Goal: Transaction & Acquisition: Purchase product/service

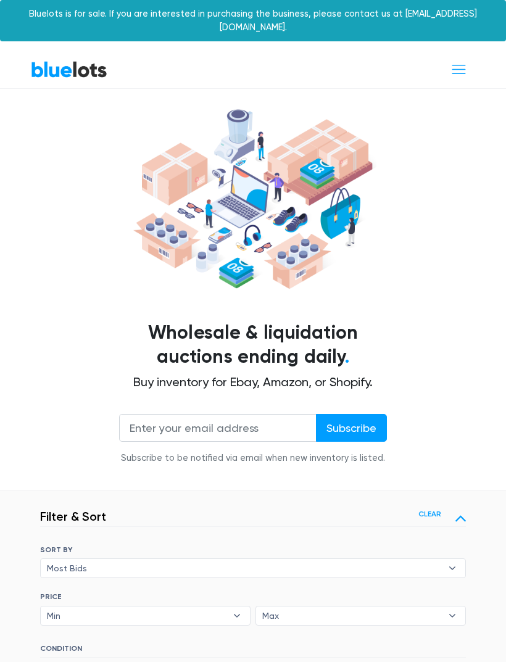
scroll to position [216, 0]
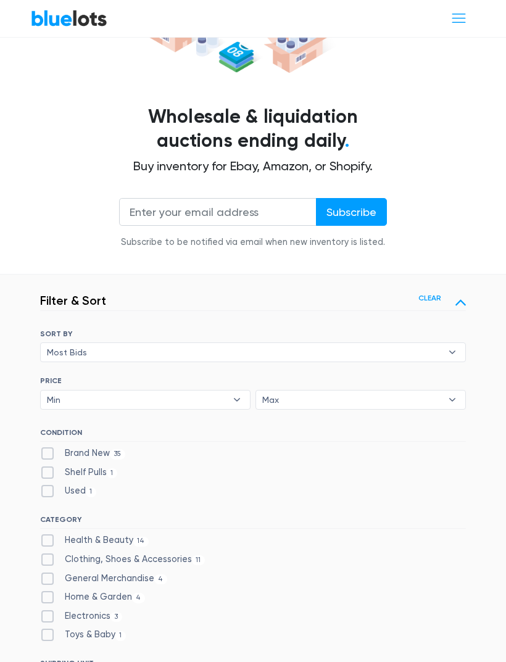
click at [45, 466] on label "Shelf Pulls 1" at bounding box center [78, 473] width 77 height 14
click at [45, 466] on Pulls"] "Shelf Pulls 1" at bounding box center [44, 470] width 8 height 8
click at [44, 466] on label "Shelf Pulls 1" at bounding box center [78, 473] width 77 height 14
click at [44, 466] on Pulls"] "Shelf Pulls 1" at bounding box center [44, 470] width 8 height 8
checkbox Pulls"] "false"
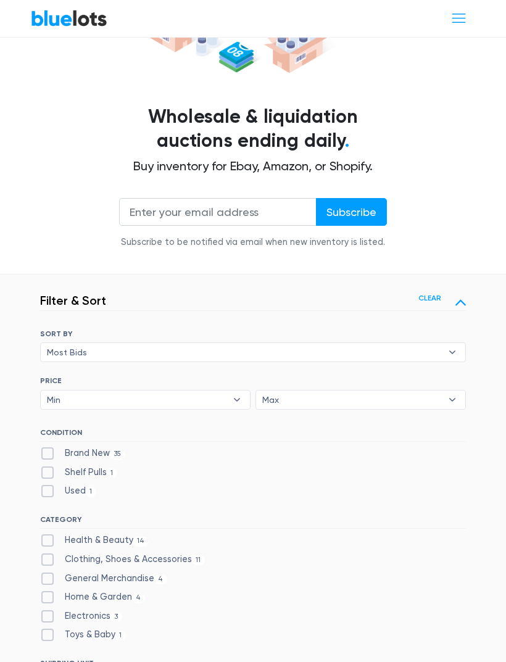
click at [48, 534] on label "Health & Beauty 14" at bounding box center [94, 541] width 109 height 14
click at [48, 534] on Beauty"] "Health & Beauty 14" at bounding box center [44, 538] width 8 height 8
checkbox Beauty"] "true"
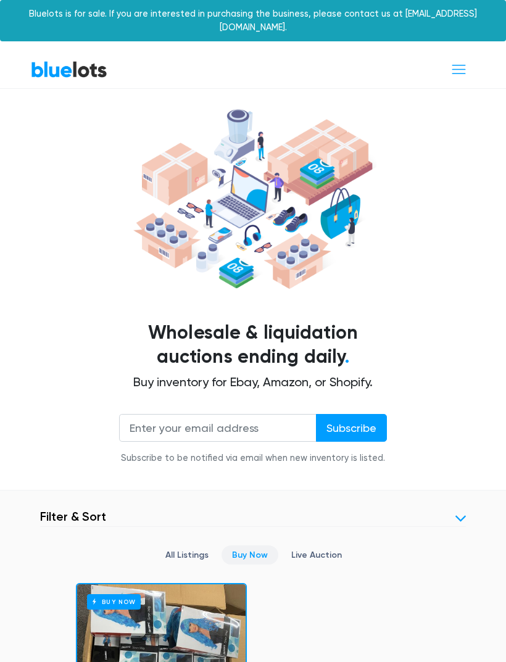
scroll to position [450, 0]
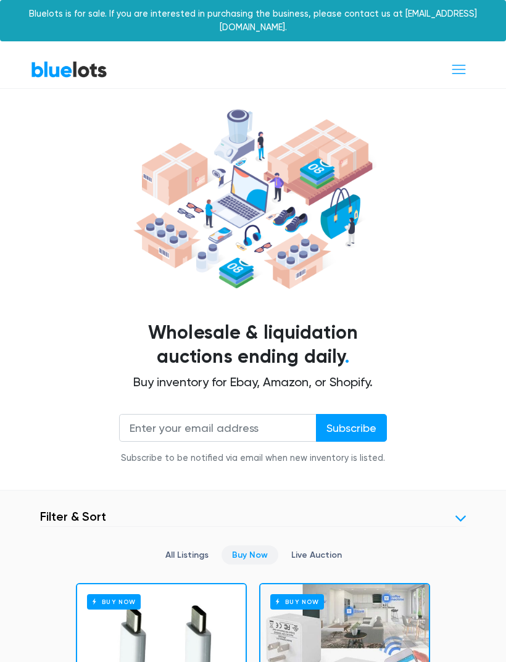
scroll to position [450, 0]
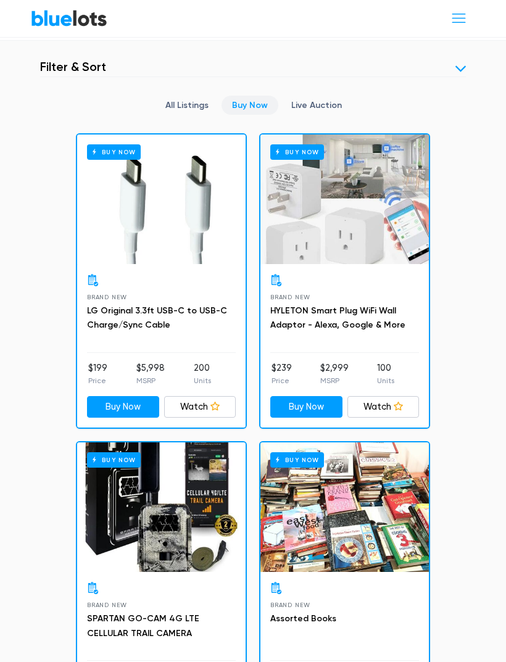
click at [244, 96] on link "Buy Now" at bounding box center [249, 105] width 57 height 19
click at [456, 64] on link at bounding box center [460, 69] width 10 height 10
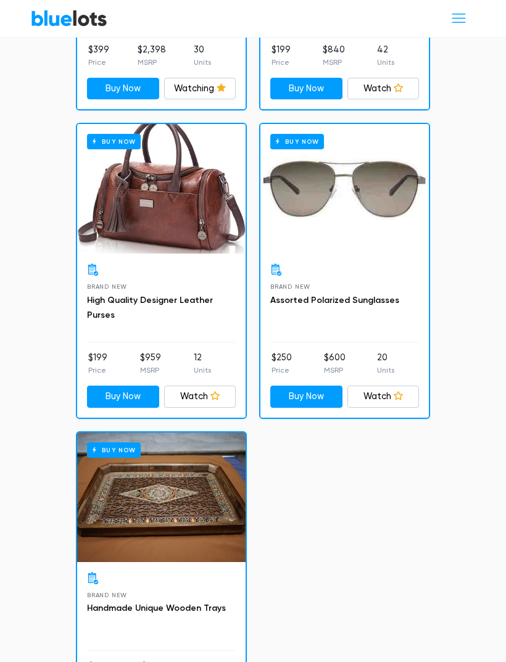
scroll to position [4881, 0]
click at [196, 194] on div "Buy Now" at bounding box center [161, 190] width 168 height 130
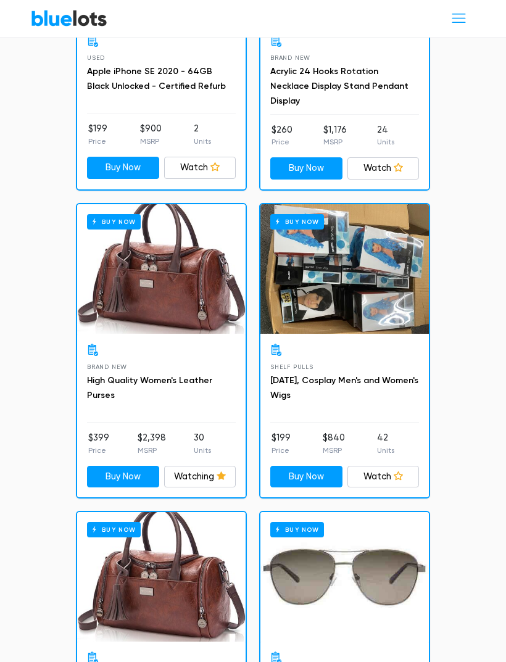
scroll to position [4484, 0]
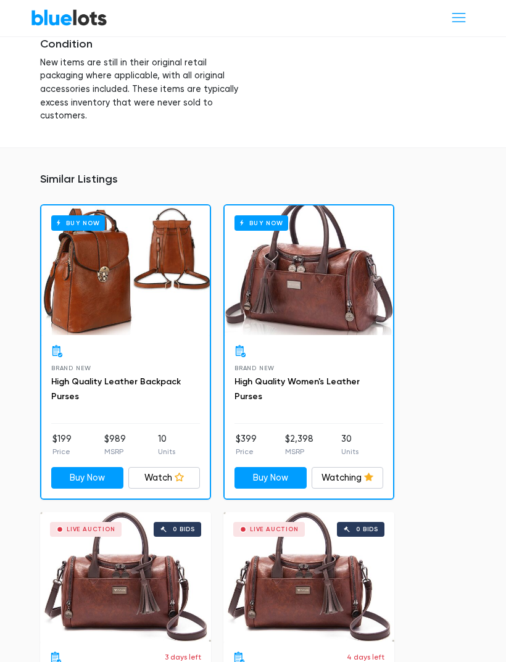
scroll to position [1075, 0]
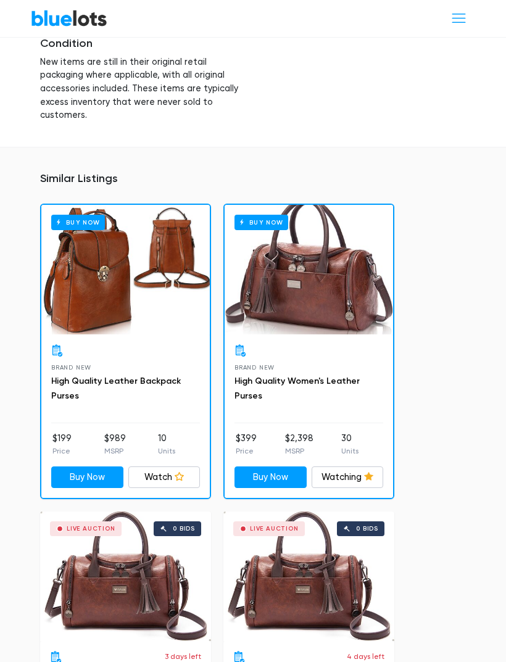
click at [340, 215] on div "Buy Now" at bounding box center [309, 270] width 168 height 130
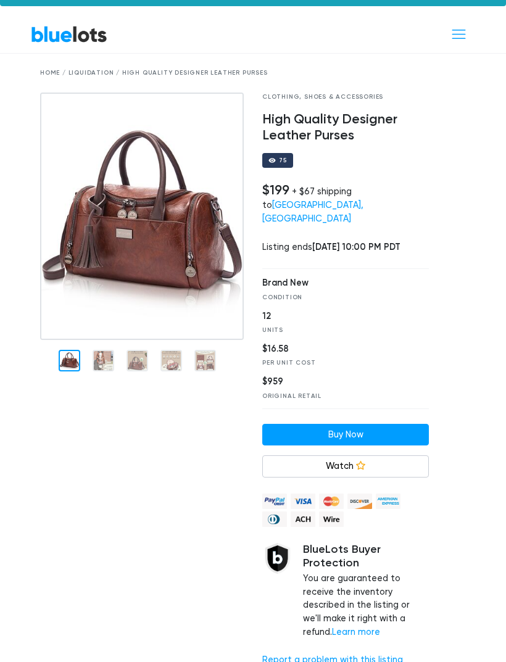
scroll to position [0, 0]
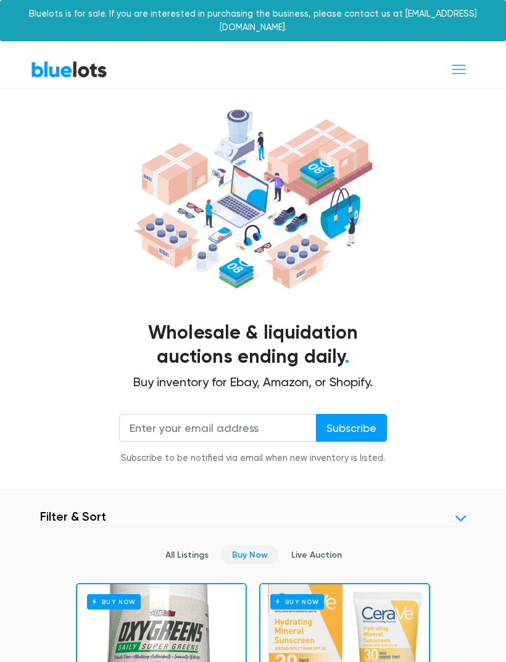
scroll to position [450, 0]
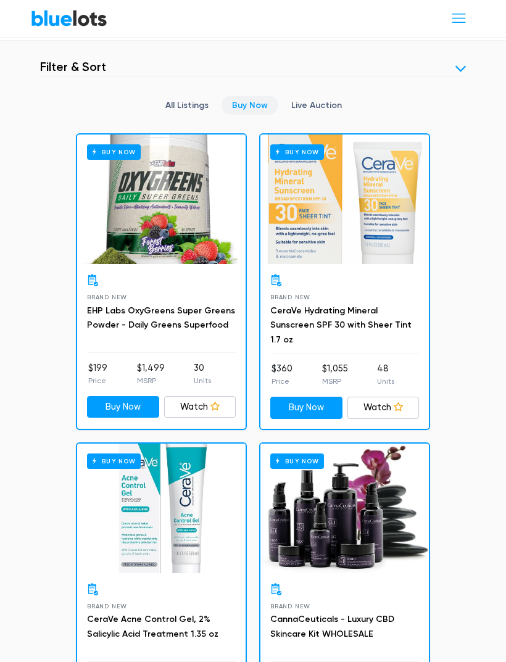
click at [249, 96] on link "Buy Now" at bounding box center [249, 105] width 57 height 19
click at [465, 64] on link at bounding box center [460, 69] width 10 height 10
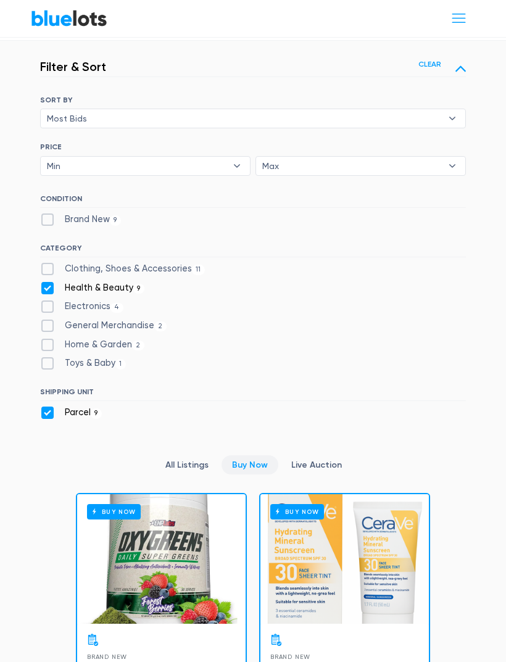
click at [51, 281] on label "Health & Beauty 9" at bounding box center [92, 288] width 104 height 14
click at [48, 281] on Beauty"] "Health & Beauty 9" at bounding box center [44, 285] width 8 height 8
checkbox Beauty"] "false"
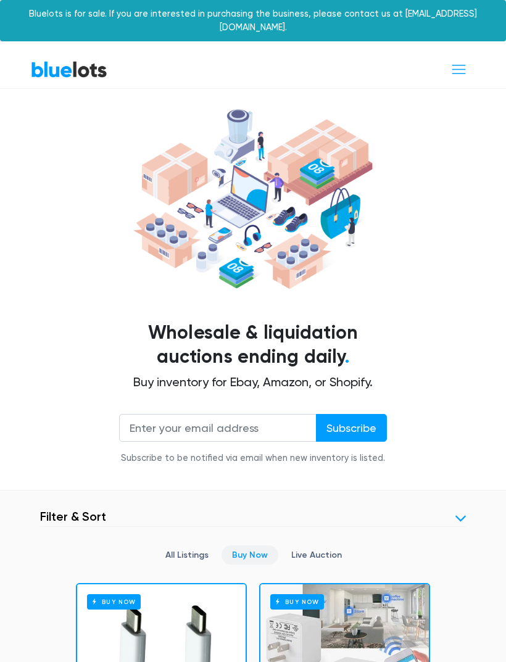
scroll to position [450, 0]
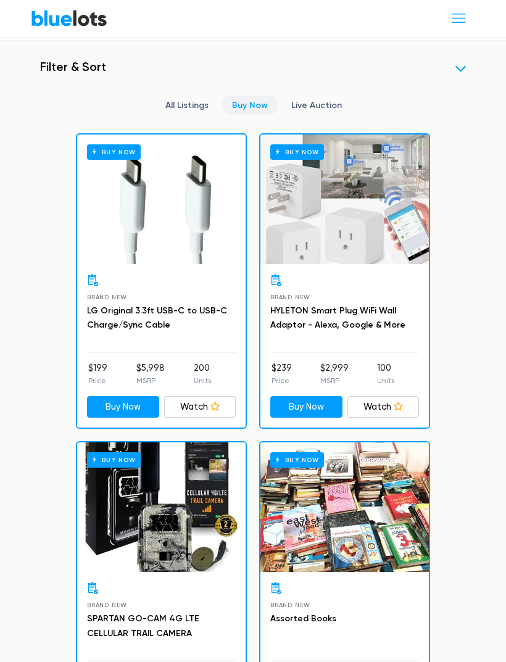
click at [197, 96] on link "All Listings" at bounding box center [187, 105] width 64 height 19
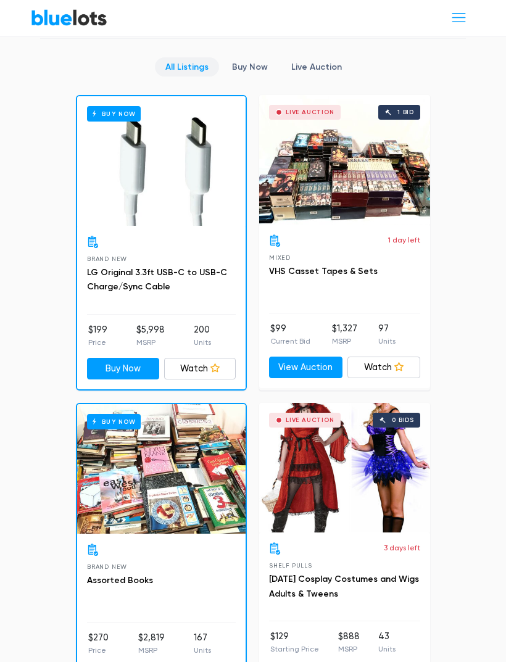
scroll to position [488, 0]
click at [376, 532] on div "3 days left Shelf Pulls Halloween Cosplay Costumes and Wigs Adults & Tweens $12…" at bounding box center [344, 613] width 171 height 163
click at [399, 478] on div "Live Auction 0 bids" at bounding box center [344, 468] width 171 height 130
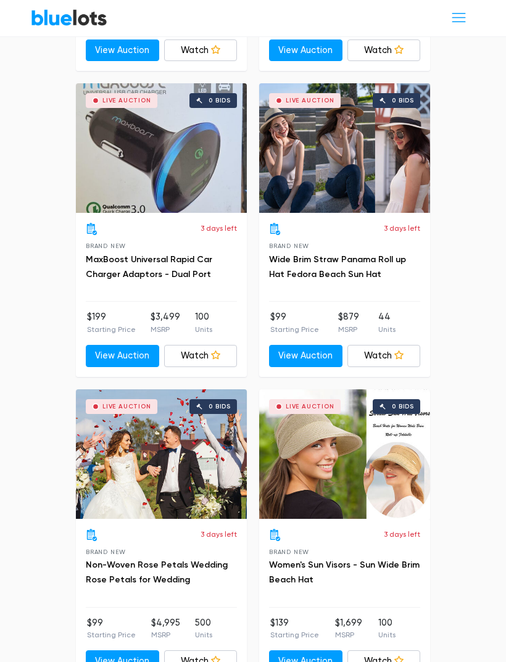
scroll to position [3265, 0]
click at [167, 560] on link "Non-Woven Rose Petals Wedding Rose Petals for Wedding" at bounding box center [157, 572] width 142 height 25
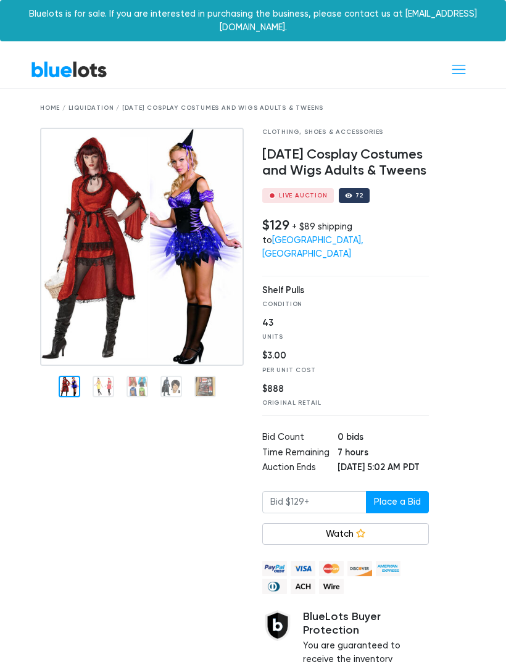
click at [104, 374] on div at bounding box center [142, 436] width 222 height 616
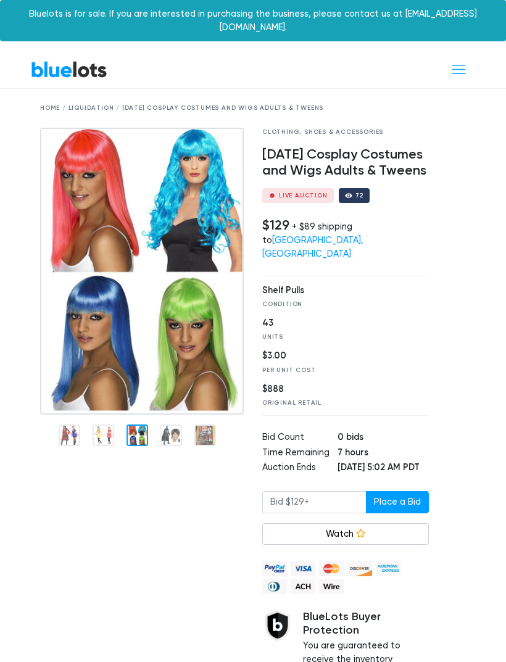
click at [137, 304] on img at bounding box center [142, 271] width 204 height 287
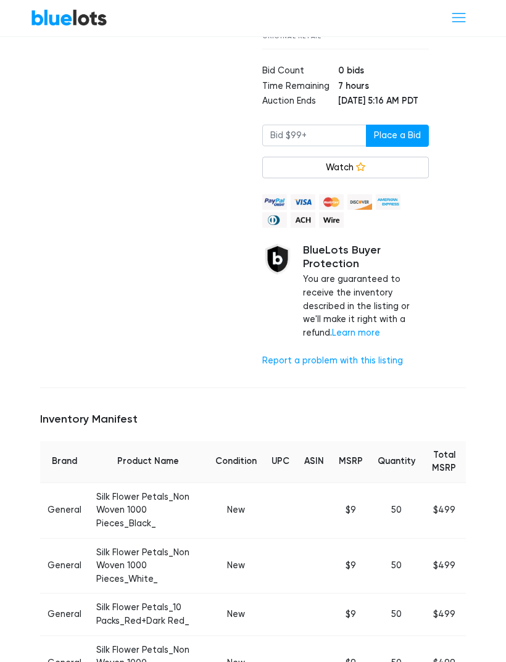
scroll to position [382, 0]
